Goal: Transaction & Acquisition: Purchase product/service

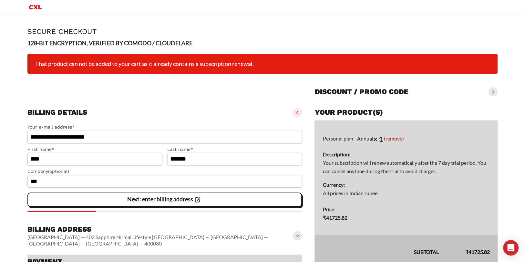
click at [226, 66] on li "That product can not be added to your cart as it already contains a subscriptio…" at bounding box center [262, 64] width 470 height 20
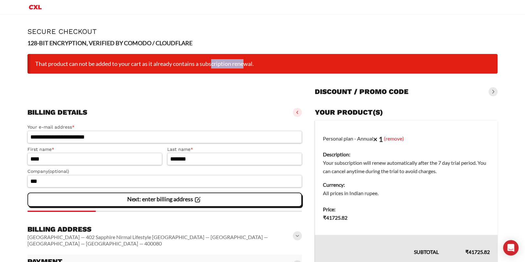
click at [226, 66] on li "That product can not be added to your cart as it already contains a subscriptio…" at bounding box center [262, 64] width 470 height 20
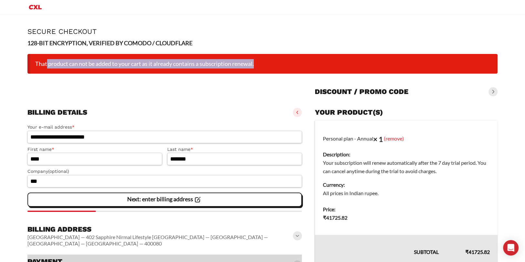
click at [226, 66] on li "That product can not be added to your cart as it already contains a subscriptio…" at bounding box center [262, 64] width 470 height 20
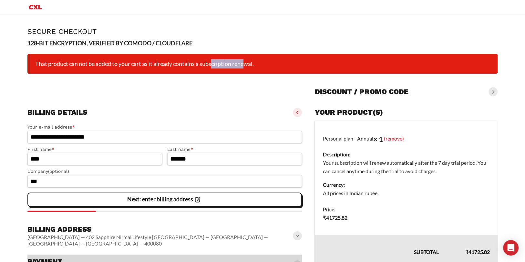
click at [226, 66] on li "That product can not be added to your cart as it already contains a subscriptio…" at bounding box center [262, 64] width 470 height 20
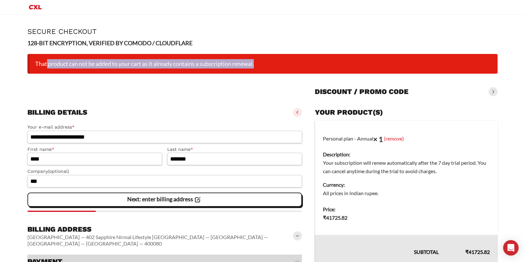
click at [226, 66] on li "That product can not be added to your cart as it already contains a subscriptio…" at bounding box center [262, 64] width 470 height 20
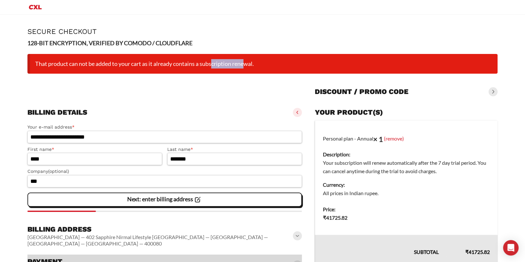
click at [226, 66] on li "That product can not be added to your cart as it already contains a subscriptio…" at bounding box center [262, 64] width 470 height 20
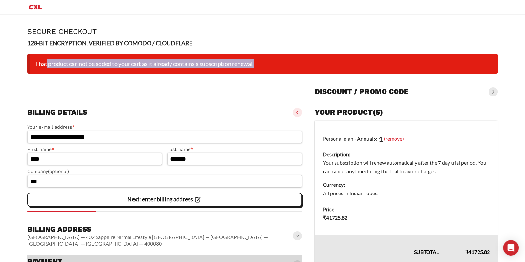
click at [226, 66] on li "That product can not be added to your cart as it already contains a subscriptio…" at bounding box center [262, 64] width 470 height 20
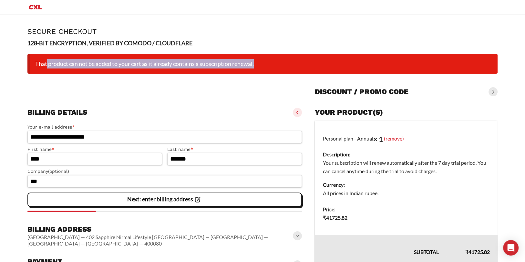
click at [226, 66] on li "That product can not be added to your cart as it already contains a subscriptio…" at bounding box center [262, 64] width 470 height 20
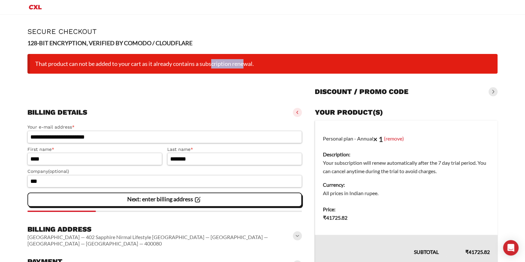
click at [226, 66] on li "That product can not be added to your cart as it already contains a subscriptio…" at bounding box center [262, 64] width 470 height 20
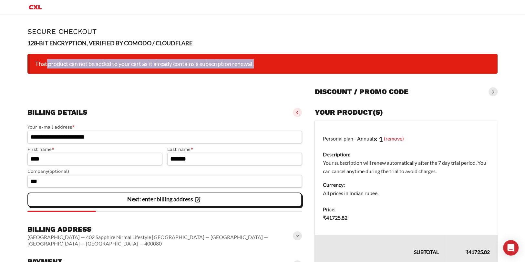
click at [226, 66] on li "That product can not be added to your cart as it already contains a subscriptio…" at bounding box center [262, 64] width 470 height 20
